Goal: Task Accomplishment & Management: Complete application form

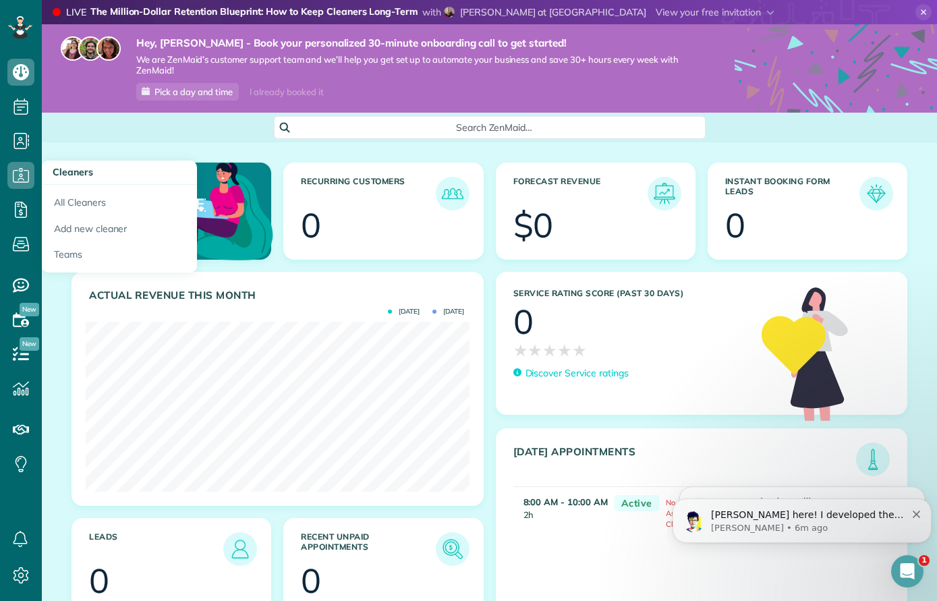
click at [71, 204] on link "All Cleaners" at bounding box center [119, 200] width 155 height 31
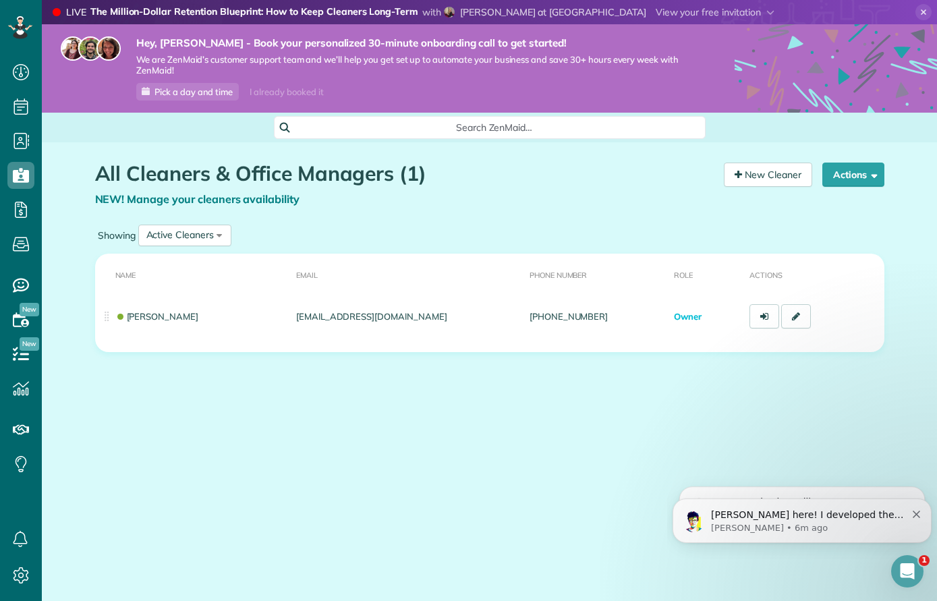
click at [163, 285] on th "Name" at bounding box center [193, 274] width 196 height 41
click at [757, 324] on link at bounding box center [764, 316] width 30 height 24
click at [799, 316] on icon at bounding box center [796, 316] width 8 height 9
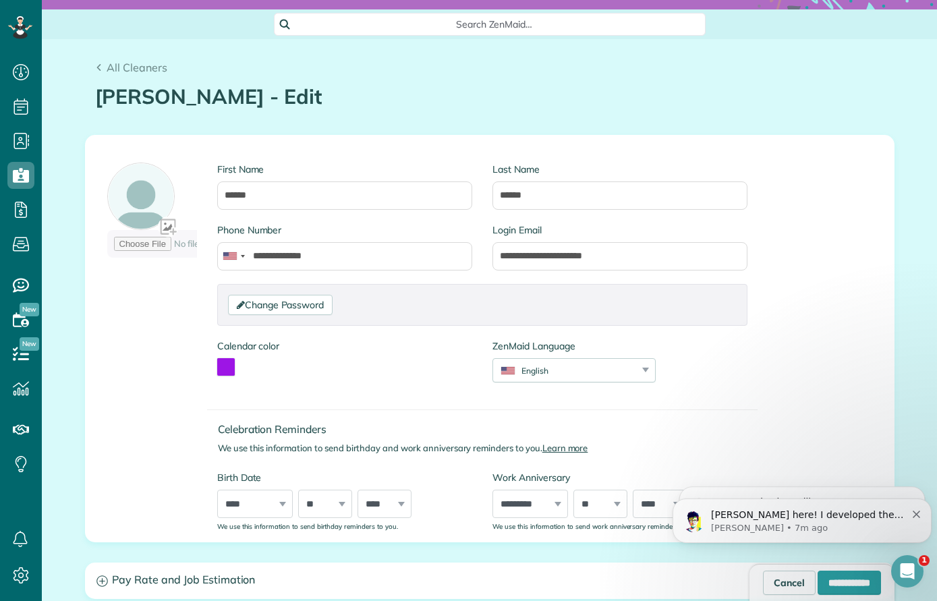
scroll to position [105, 0]
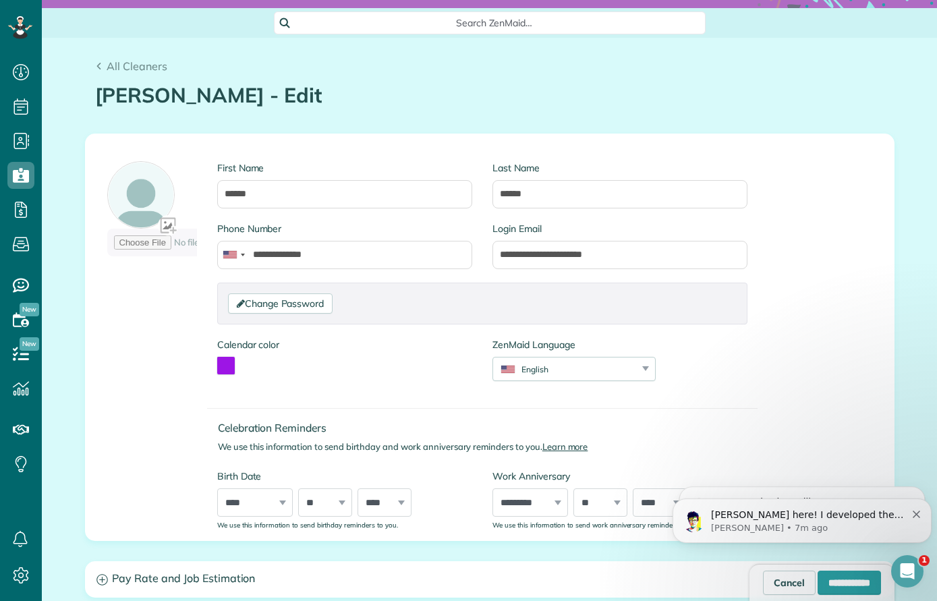
click at [104, 65] on link "All Cleaners" at bounding box center [131, 66] width 73 height 16
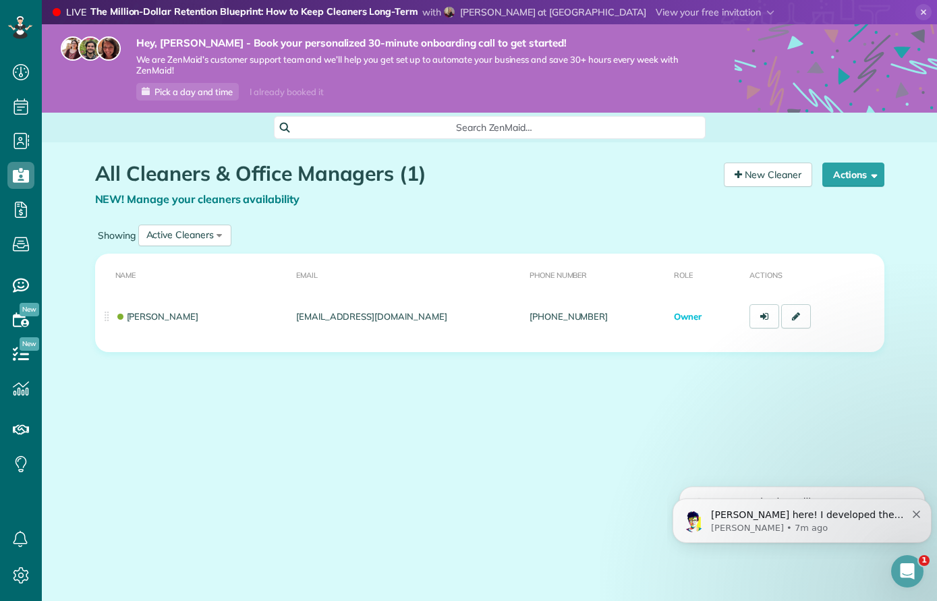
click at [757, 175] on link "New Cleaner" at bounding box center [768, 175] width 88 height 24
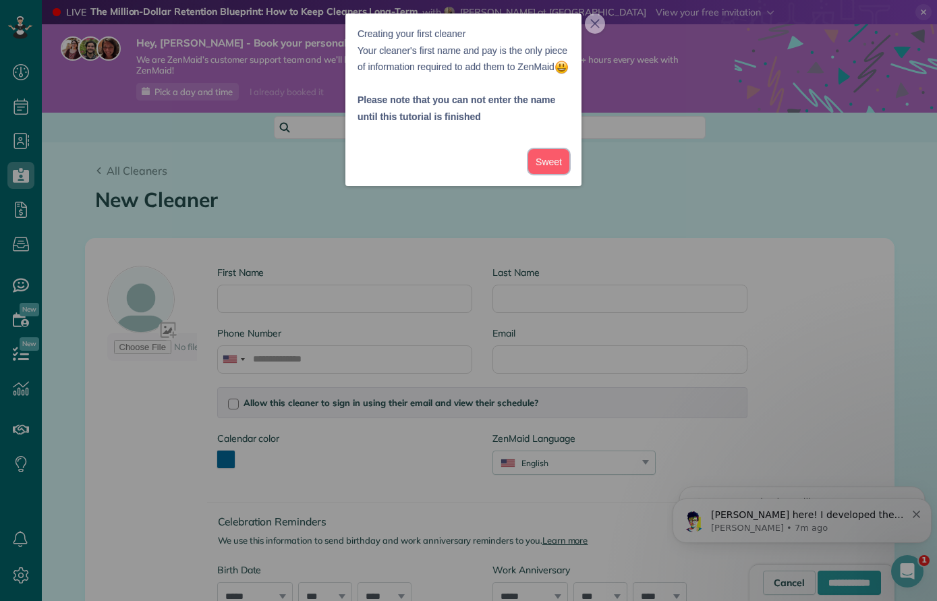
click at [536, 174] on button "Sweet" at bounding box center [548, 161] width 41 height 25
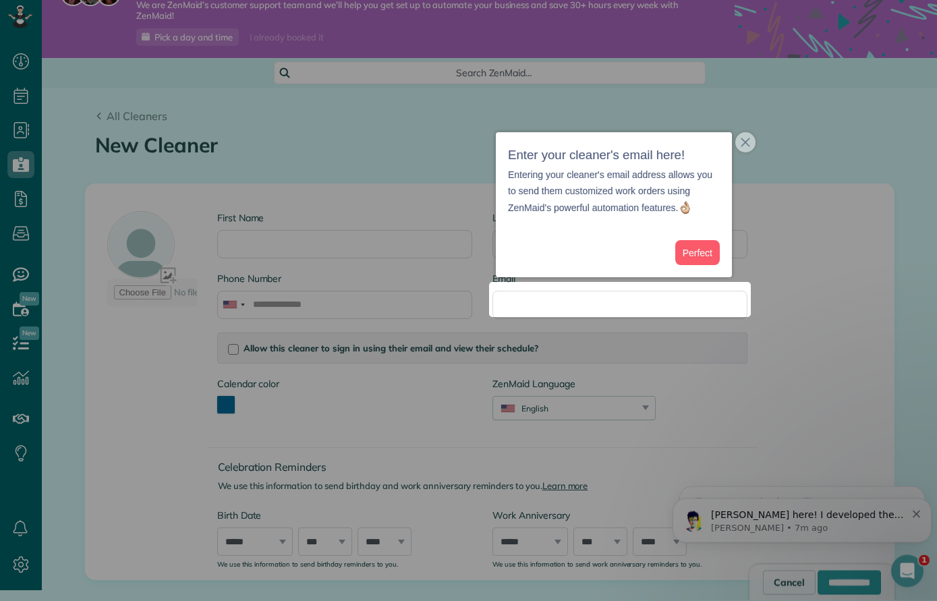
scroll to position [11, 0]
click at [693, 250] on button "Perfect" at bounding box center [697, 251] width 45 height 25
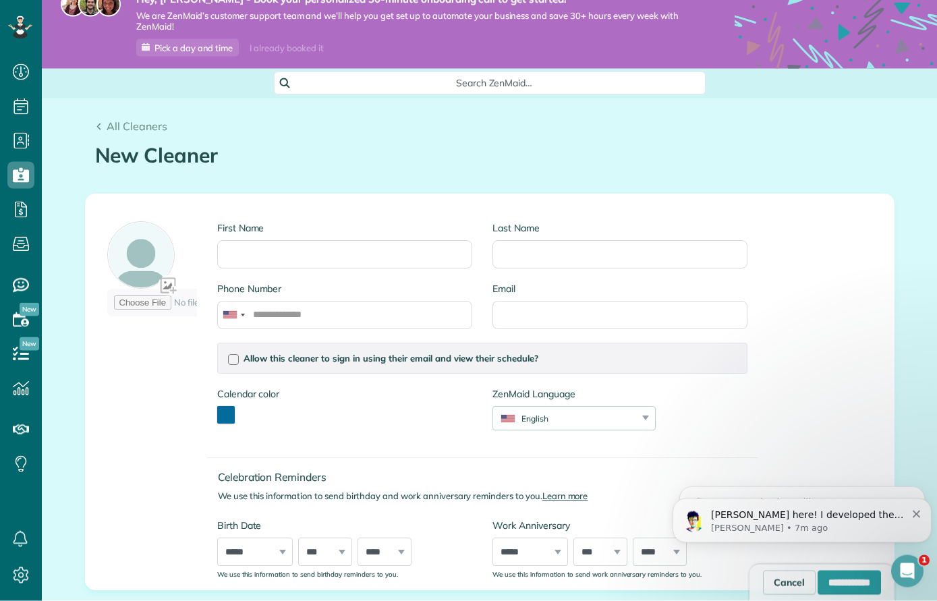
scroll to position [12, 0]
click at [339, 241] on input "First Name" at bounding box center [344, 255] width 255 height 28
type input "*****"
type input "******"
click at [348, 301] on input "Phone Number" at bounding box center [344, 315] width 255 height 28
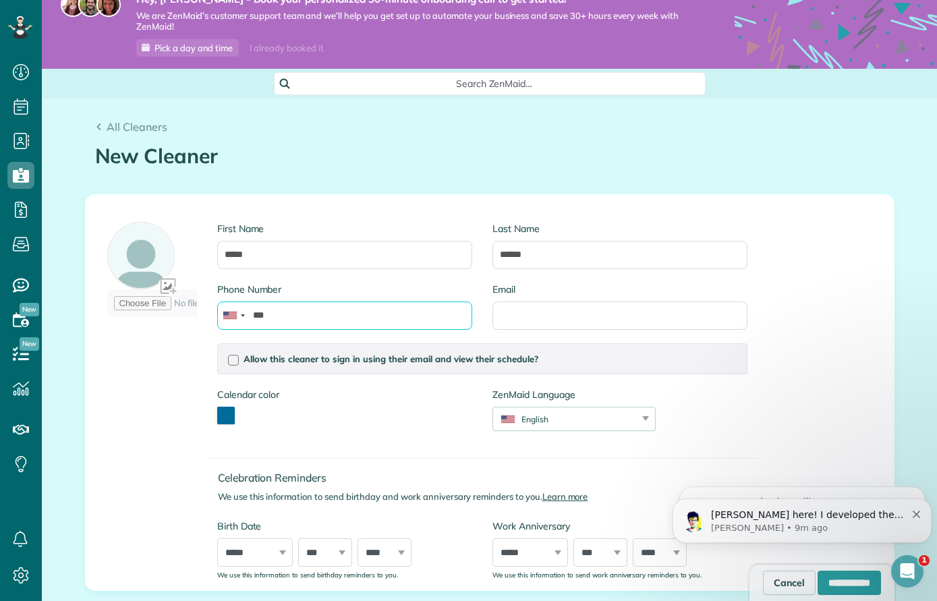
type input "***"
click at [22, 24] on icon at bounding box center [19, 26] width 7 height 5
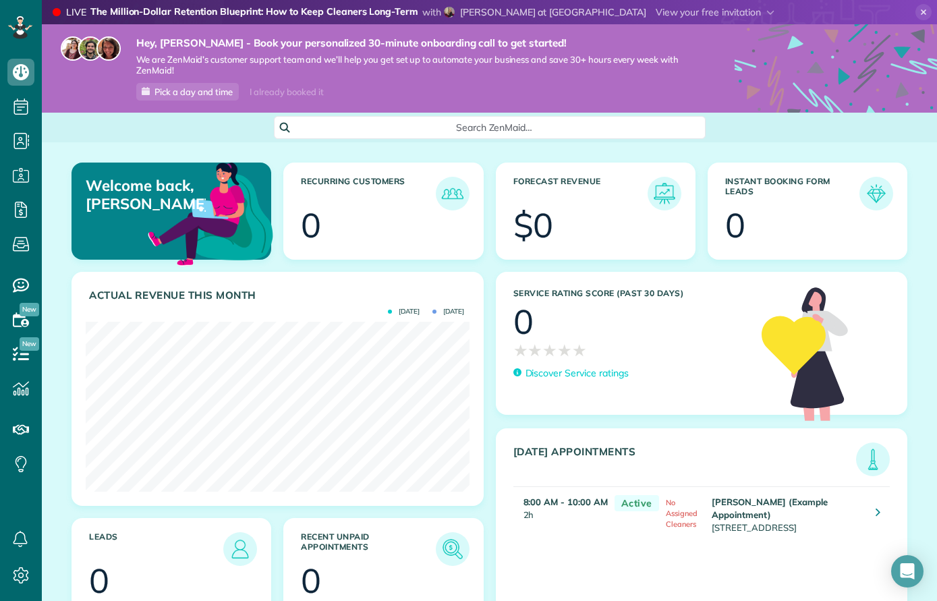
scroll to position [170, 383]
click at [920, 16] on icon at bounding box center [923, 12] width 16 height 16
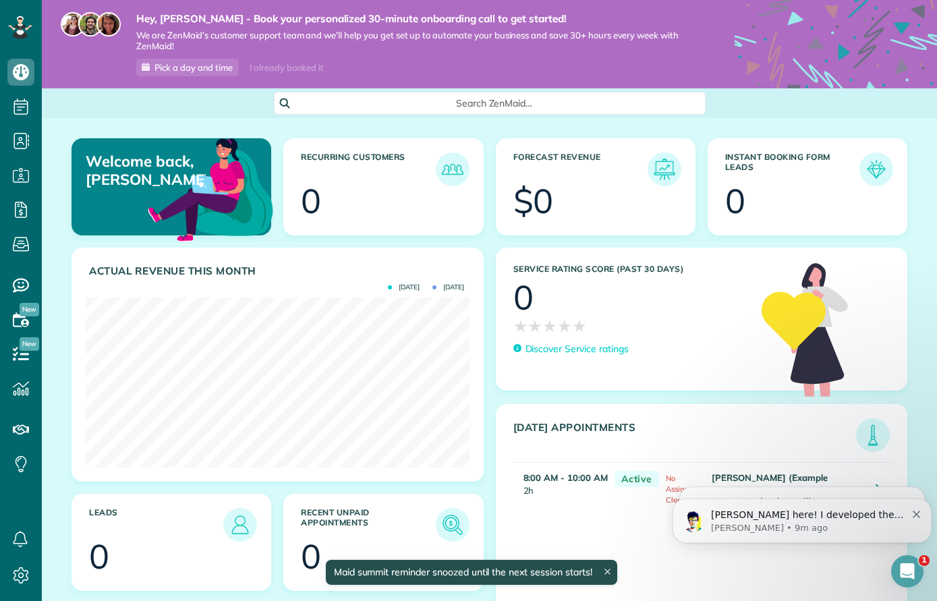
scroll to position [0, 0]
click at [23, 26] on icon at bounding box center [19, 26] width 7 height 5
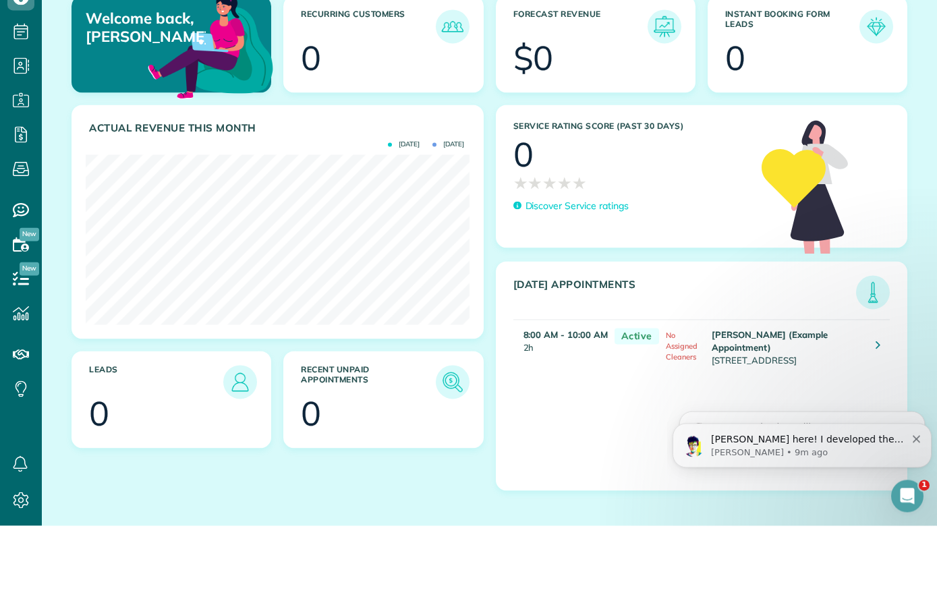
scroll to position [67, 0]
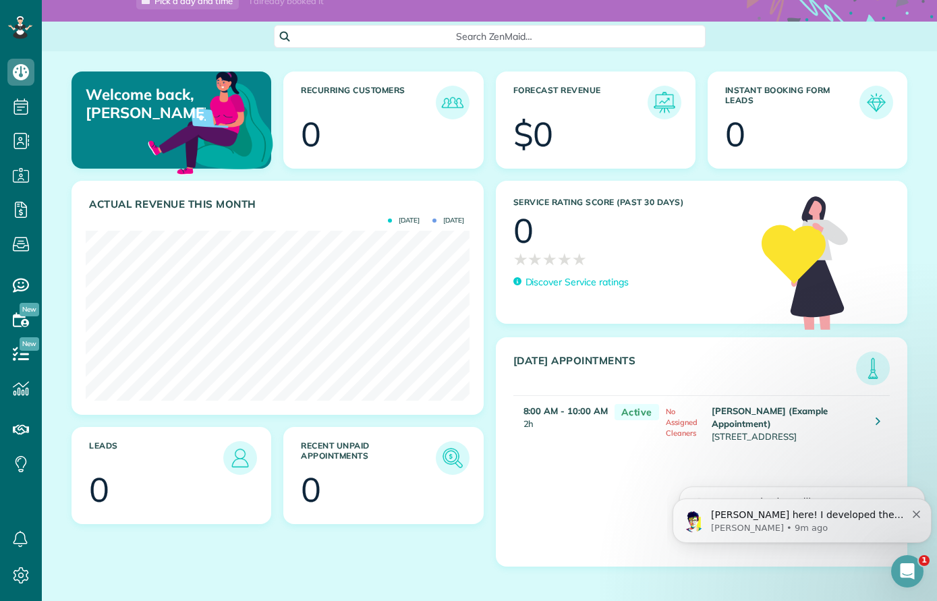
click at [18, 570] on use at bounding box center [21, 575] width 16 height 16
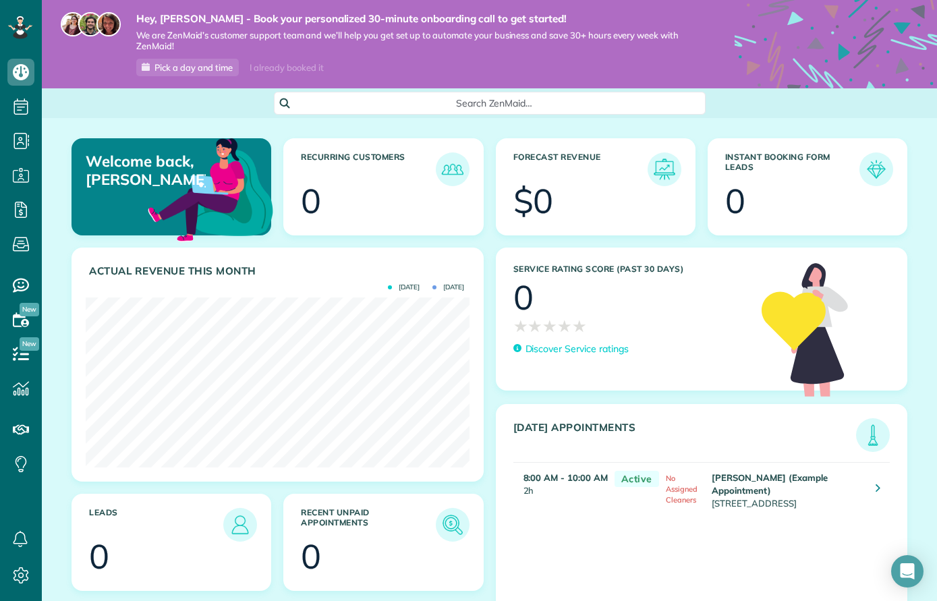
scroll to position [170, 383]
